Goal: Information Seeking & Learning: Find contact information

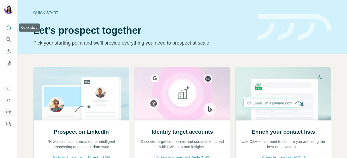
click at [10, 27] on icon "Quick start" at bounding box center [9, 27] width 4 height 4
click at [11, 25] on icon "Quick start" at bounding box center [8, 27] width 5 height 5
click at [260, 131] on h2 "Enrich your contact lists" at bounding box center [282, 132] width 63 height 8
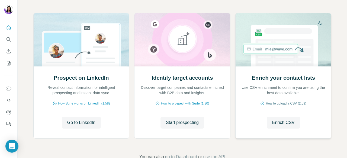
click at [271, 102] on span "How to upload a CSV (2:59)" at bounding box center [285, 103] width 40 height 5
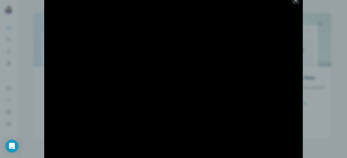
click at [295, 0] on icon "button" at bounding box center [295, 0] width 3 height 3
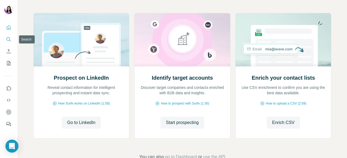
click at [9, 42] on icon "Search" at bounding box center [8, 39] width 5 height 5
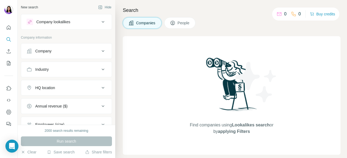
click at [101, 51] on icon at bounding box center [103, 51] width 7 height 7
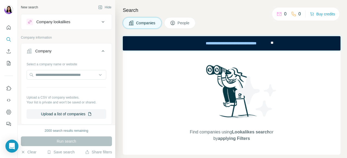
click at [100, 50] on icon at bounding box center [103, 51] width 7 height 7
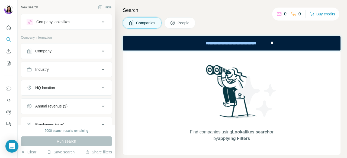
click at [80, 63] on button "Industry" at bounding box center [66, 69] width 90 height 13
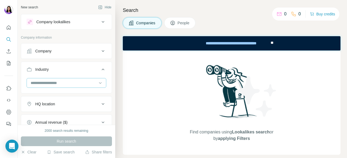
click at [62, 85] on input at bounding box center [63, 83] width 67 height 6
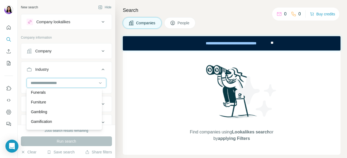
scroll to position [2438, 0]
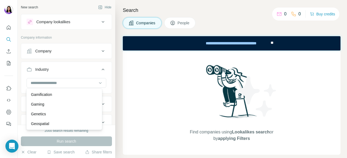
click at [46, 78] on p "Furniture" at bounding box center [38, 75] width 15 height 5
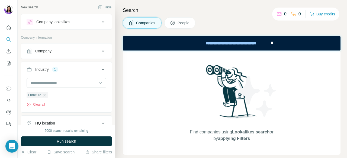
scroll to position [27, 0]
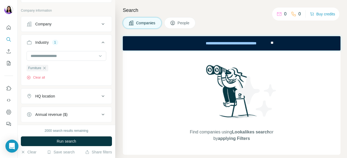
click at [47, 94] on div "HQ location" at bounding box center [45, 96] width 20 height 5
click at [56, 105] on input "text" at bounding box center [67, 110] width 80 height 10
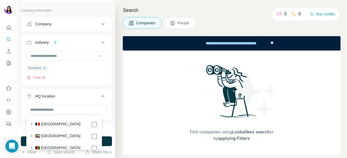
click at [60, 136] on label "🇦🇪 [GEOGRAPHIC_DATA]" at bounding box center [57, 137] width 45 height 7
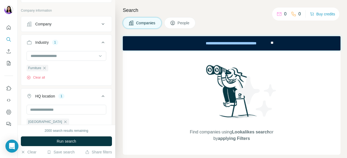
click at [109, 84] on div "New search Hide Company lookalikes Company information Company Industry 1 Furni…" at bounding box center [67, 62] width 98 height 125
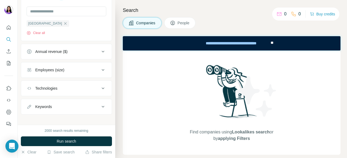
scroll to position [128, 0]
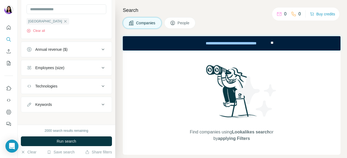
click at [100, 66] on icon at bounding box center [103, 68] width 7 height 7
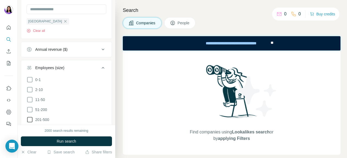
click at [31, 117] on icon at bounding box center [29, 119] width 5 height 5
click at [109, 20] on div "New search Hide Company lookalikes Company information Company Industry 1 Furni…" at bounding box center [67, 62] width 98 height 125
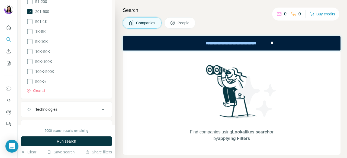
scroll to position [259, 0]
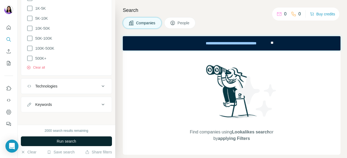
click at [70, 142] on span "Run search" at bounding box center [67, 141] width 20 height 5
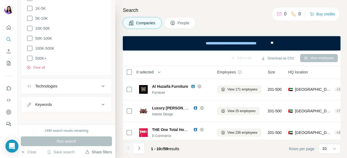
click at [99, 154] on button "Share filters" at bounding box center [98, 152] width 27 height 5
click at [97, 151] on button "Share filters" at bounding box center [98, 152] width 27 height 5
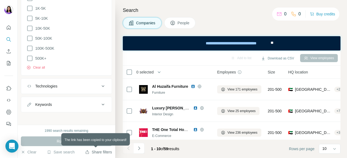
click at [97, 151] on button "Share filters" at bounding box center [98, 152] width 27 height 5
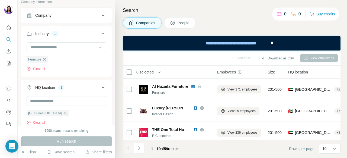
scroll to position [0, 0]
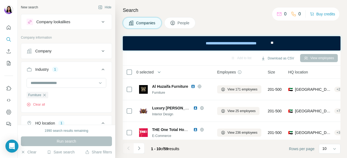
click at [173, 21] on icon at bounding box center [172, 22] width 5 height 5
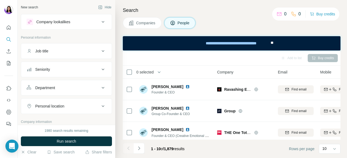
click at [100, 52] on icon at bounding box center [103, 51] width 7 height 7
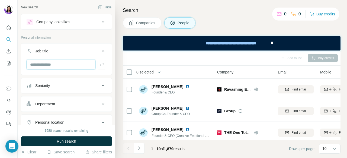
click at [71, 68] on input "text" at bounding box center [61, 65] width 69 height 10
type input "**********"
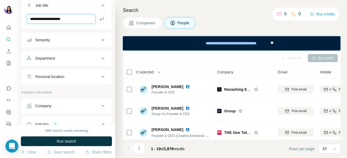
scroll to position [54, 0]
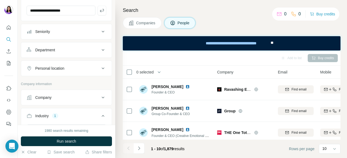
click at [53, 50] on div "Department" at bounding box center [45, 49] width 20 height 5
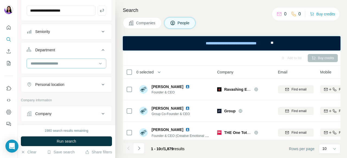
click at [73, 67] on div at bounding box center [63, 63] width 67 height 9
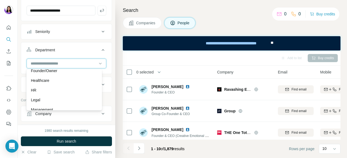
scroll to position [81, 0]
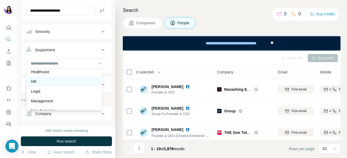
click at [37, 83] on div "HR" at bounding box center [64, 81] width 66 height 5
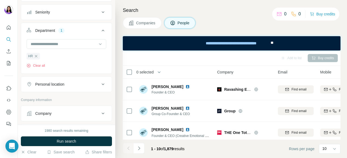
scroll to position [81, 0]
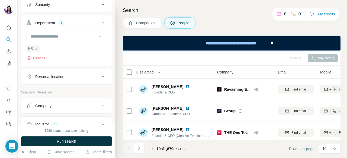
click at [68, 74] on div "Personal location" at bounding box center [63, 76] width 73 height 5
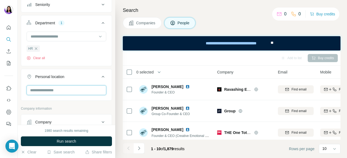
click at [64, 87] on input "text" at bounding box center [67, 91] width 80 height 10
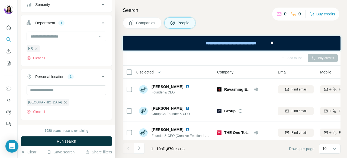
click at [100, 76] on icon at bounding box center [103, 77] width 7 height 7
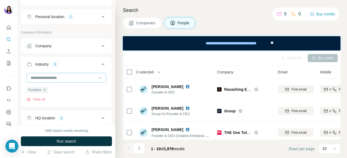
scroll to position [163, 0]
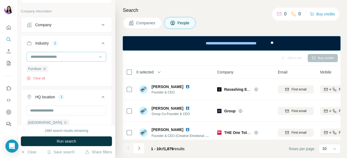
click at [72, 54] on input at bounding box center [63, 57] width 67 height 6
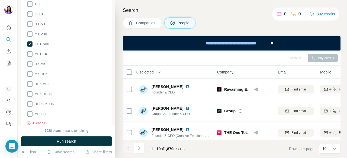
scroll to position [395, 0]
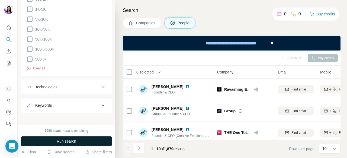
click at [56, 145] on button "Run search" at bounding box center [66, 142] width 91 height 10
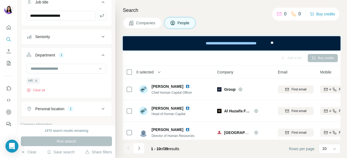
scroll to position [0, 0]
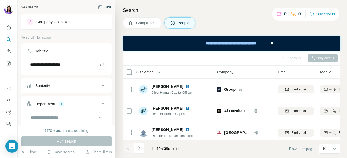
click at [107, 5] on button "Hide" at bounding box center [104, 7] width 21 height 8
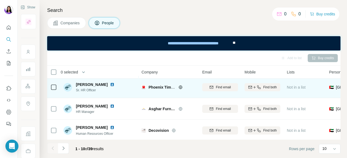
scroll to position [158, 0]
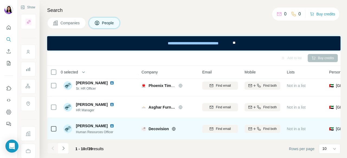
click at [142, 137] on td "Decovision" at bounding box center [168, 129] width 61 height 22
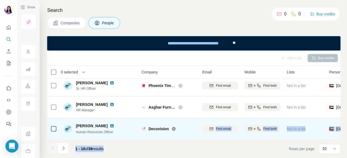
drag, startPoint x: 143, startPoint y: 141, endPoint x: 189, endPoint y: 134, distance: 46.2
click at [189, 134] on div "Add to list Buy credits 0 selected People Company Email Mobile Lists Personal l…" at bounding box center [193, 105] width 293 height 108
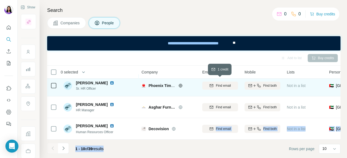
click at [216, 83] on span "Find email" at bounding box center [223, 85] width 15 height 5
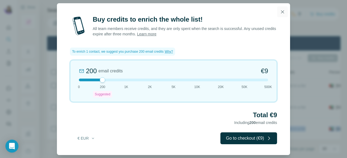
click at [283, 11] on icon "button" at bounding box center [282, 11] width 5 height 5
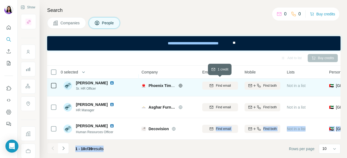
click at [210, 84] on icon "button" at bounding box center [212, 85] width 4 height 3
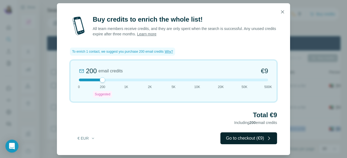
click at [244, 135] on button "Go to checkout (€9)" at bounding box center [248, 139] width 57 height 12
